Goal: Find contact information: Find contact information

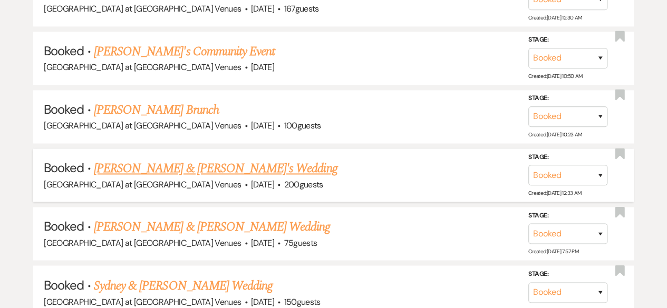
click at [185, 163] on link "[PERSON_NAME] & [PERSON_NAME]'s Wedding" at bounding box center [216, 168] width 244 height 19
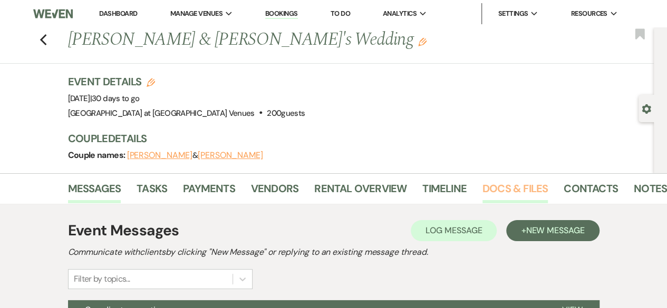
click at [521, 181] on link "Docs & Files" at bounding box center [514, 191] width 65 height 23
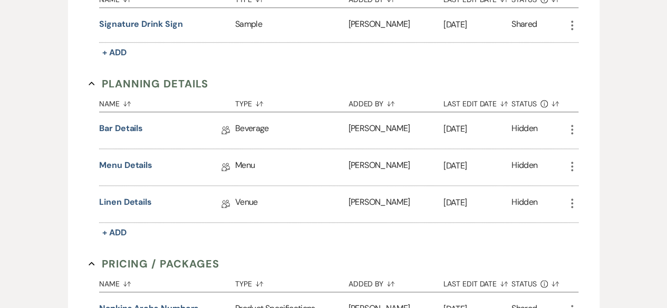
scroll to position [633, 0]
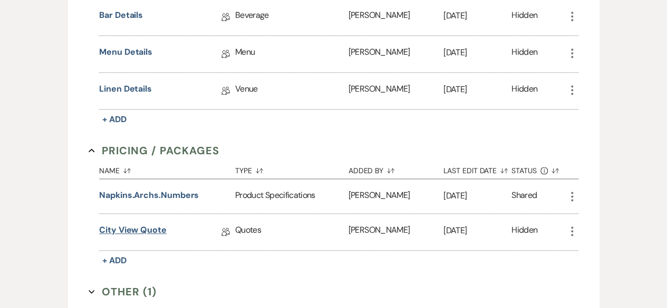
click at [152, 227] on link "City View Quote" at bounding box center [132, 232] width 67 height 16
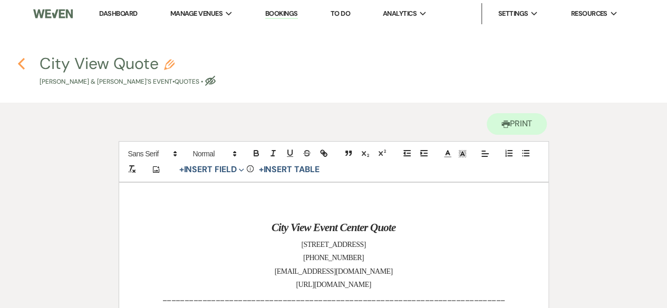
click at [19, 63] on use "button" at bounding box center [21, 64] width 7 height 12
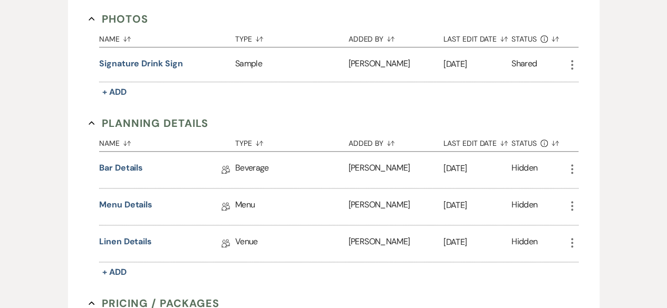
scroll to position [474, 0]
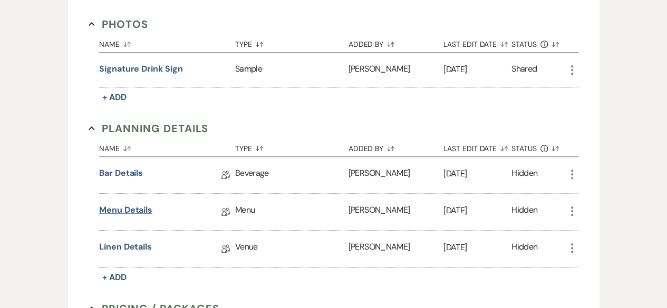
click at [123, 209] on link "Menu Details" at bounding box center [125, 212] width 53 height 16
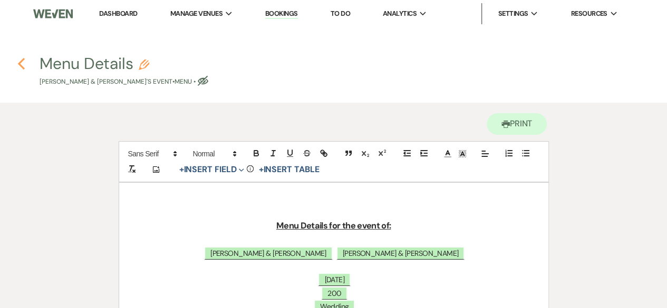
click at [24, 67] on icon "Previous" at bounding box center [21, 63] width 8 height 13
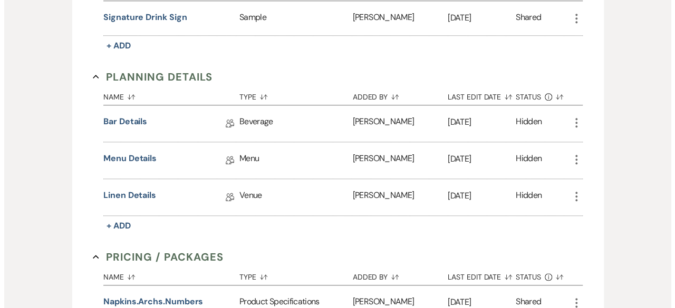
scroll to position [633, 0]
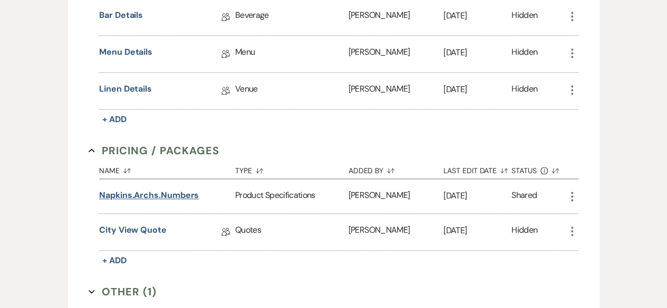
click at [133, 190] on button "Napkins.Archs.Numbers" at bounding box center [149, 195] width 100 height 13
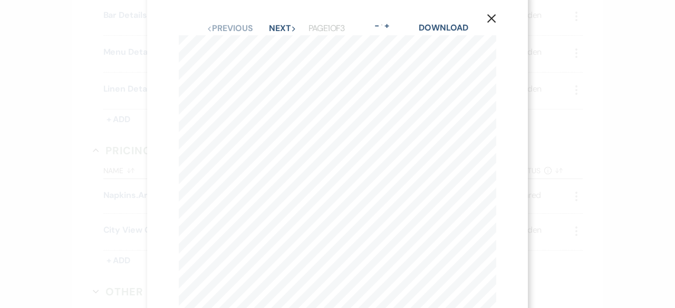
scroll to position [0, 0]
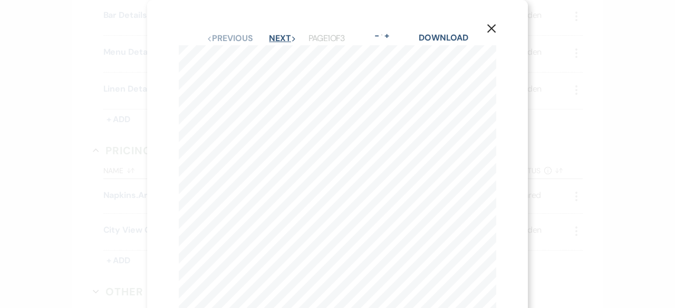
click at [275, 37] on button "Next Next" at bounding box center [282, 38] width 27 height 8
click at [490, 30] on use "button" at bounding box center [491, 28] width 8 height 8
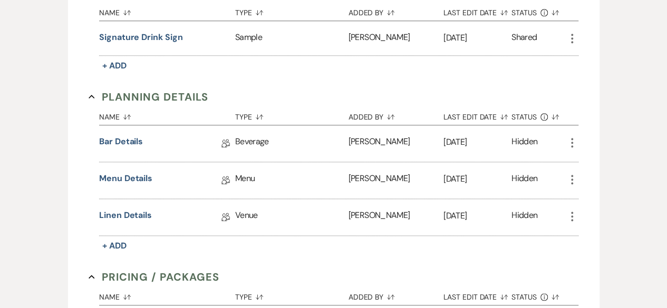
scroll to position [580, 0]
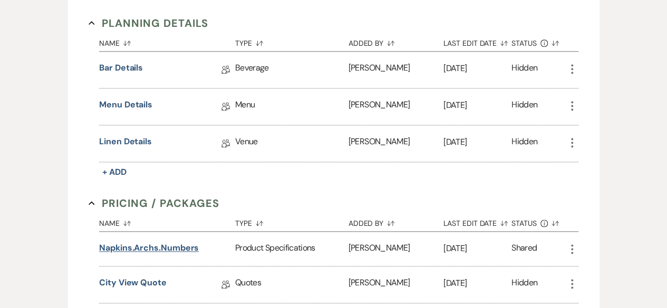
click at [161, 244] on button "Napkins.Archs.Numbers" at bounding box center [149, 248] width 100 height 13
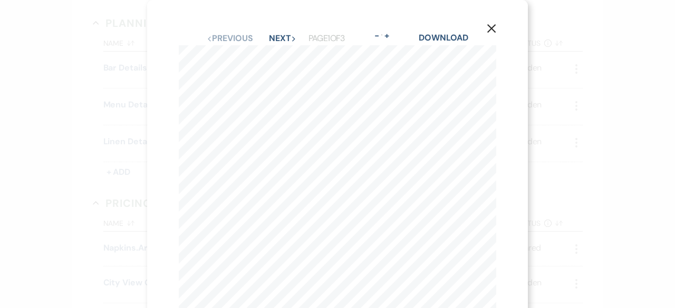
click at [491, 27] on icon "X" at bounding box center [491, 28] width 9 height 9
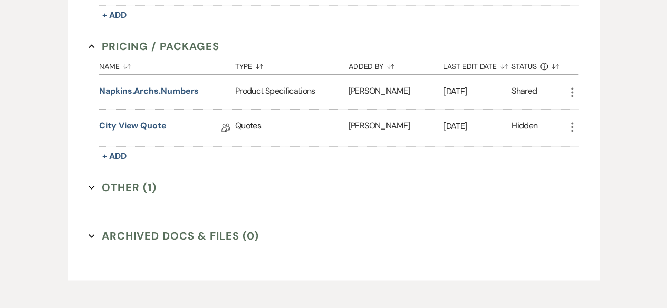
scroll to position [738, 0]
click at [121, 188] on button "Other (1) Expand" at bounding box center [123, 187] width 68 height 16
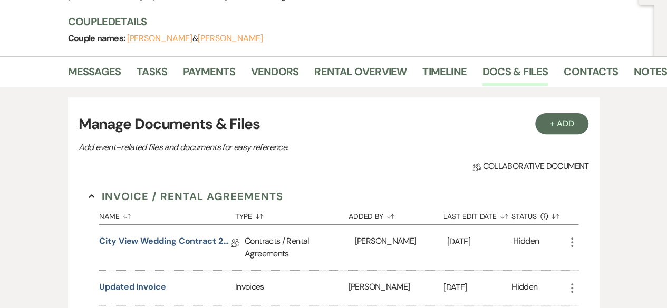
scroll to position [12, 0]
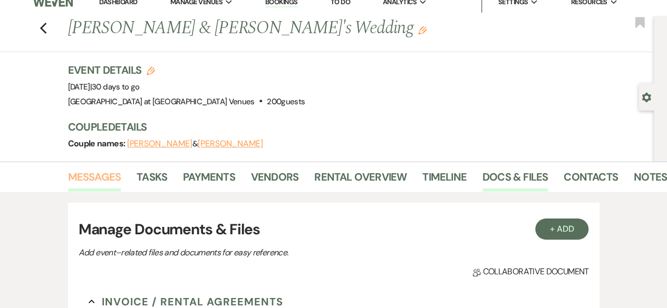
click at [103, 181] on link "Messages" at bounding box center [94, 180] width 53 height 23
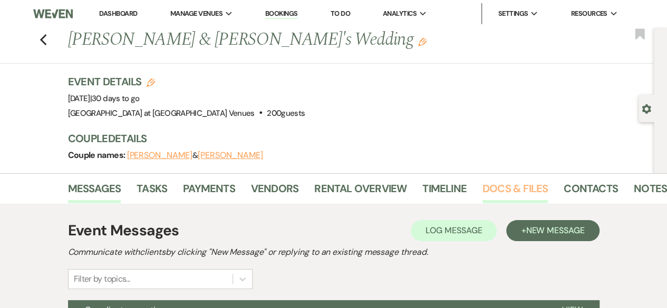
click at [522, 186] on link "Docs & Files" at bounding box center [514, 191] width 65 height 23
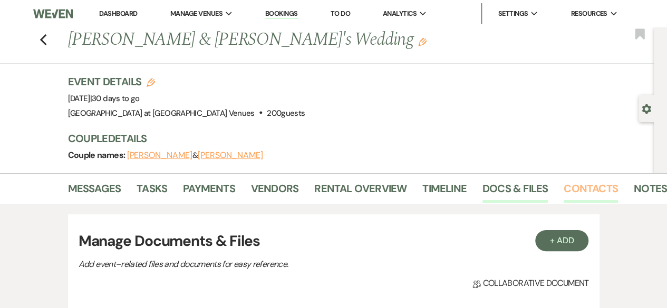
click at [592, 189] on link "Contacts" at bounding box center [591, 191] width 54 height 23
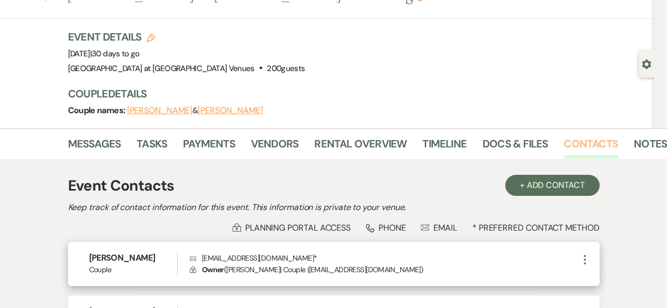
scroll to position [105, 0]
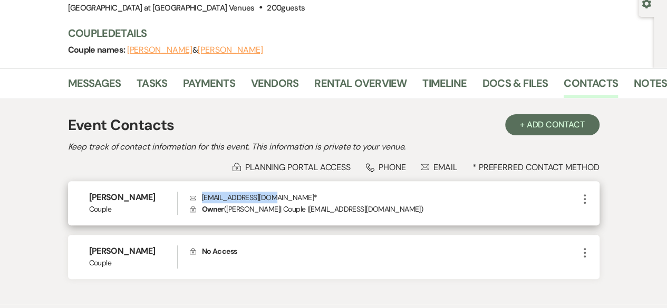
drag, startPoint x: 202, startPoint y: 197, endPoint x: 274, endPoint y: 197, distance: 71.7
click at [274, 197] on p "Envelope [EMAIL_ADDRESS][DOMAIN_NAME] *" at bounding box center [384, 198] width 389 height 12
copy p "[EMAIL_ADDRESS][DOMAIN_NAME]"
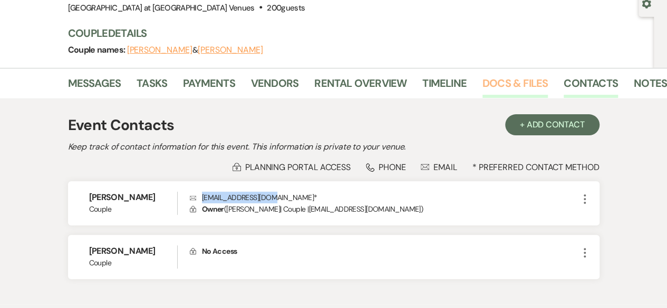
click at [494, 85] on link "Docs & Files" at bounding box center [514, 86] width 65 height 23
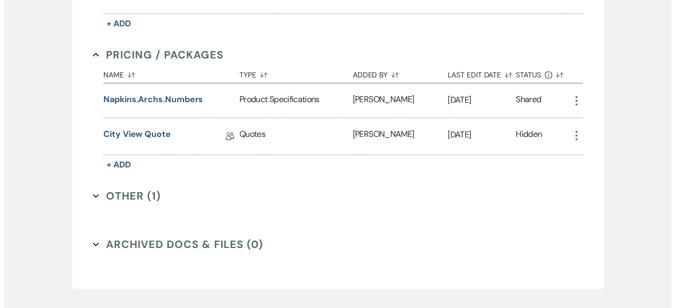
scroll to position [738, 0]
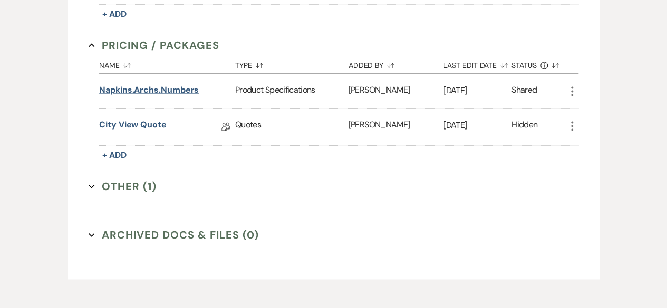
click at [134, 84] on button "Napkins.Archs.Numbers" at bounding box center [149, 90] width 100 height 13
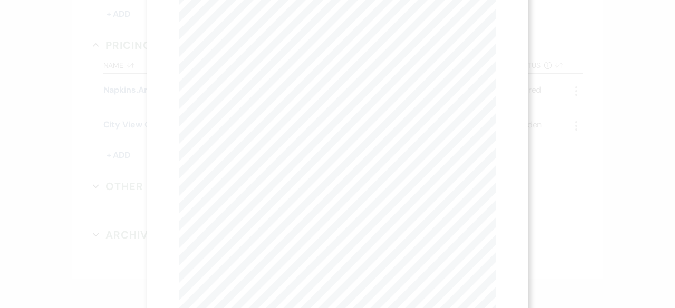
scroll to position [120, 0]
